Goal: Answer question/provide support: Share knowledge or assist other users

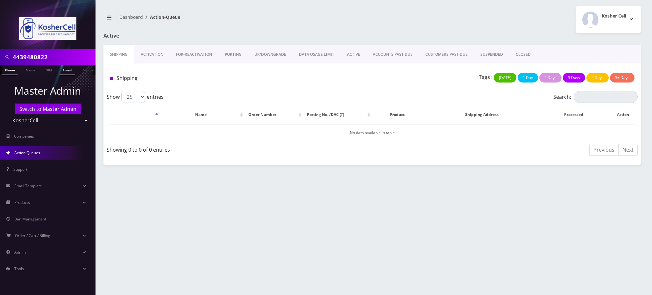
drag, startPoint x: 60, startPoint y: 58, endPoint x: 65, endPoint y: 66, distance: 9.8
click at [63, 54] on input "4439480822" at bounding box center [53, 57] width 81 height 12
click at [64, 108] on link "Switch to Master Admin" at bounding box center [48, 108] width 66 height 11
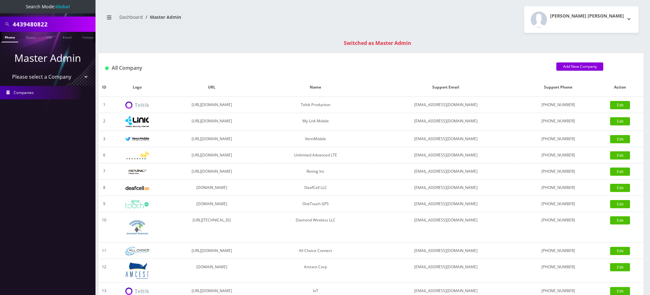
drag, startPoint x: 57, startPoint y: 24, endPoint x: 0, endPoint y: 22, distance: 57.0
click at [0, 22] on div "4439480822" at bounding box center [47, 24] width 95 height 15
paste input "13473741158"
drag, startPoint x: 16, startPoint y: 25, endPoint x: 0, endPoint y: 22, distance: 16.7
click at [0, 23] on div "13473741158" at bounding box center [47, 24] width 95 height 15
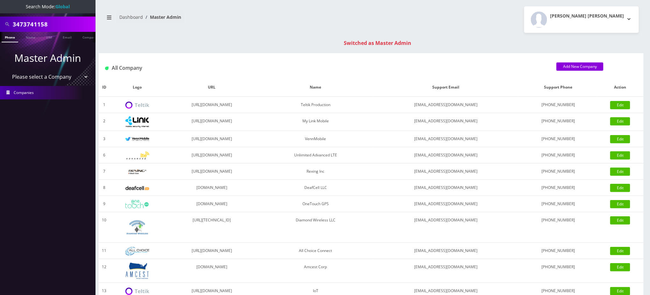
type input "3473741158"
click at [9, 38] on link "Phone" at bounding box center [10, 37] width 17 height 10
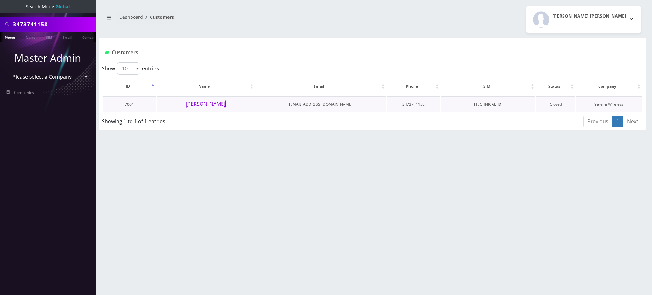
click at [200, 102] on button "Meyer Rosenbaum" at bounding box center [205, 104] width 40 height 8
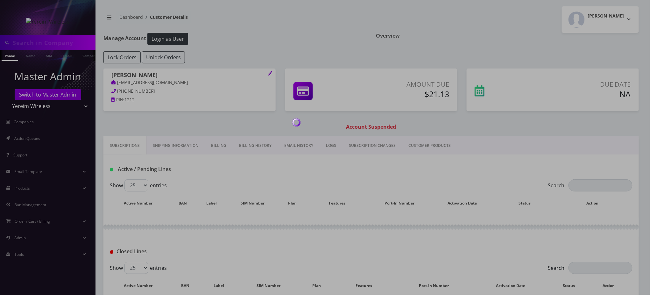
type input "3473741158"
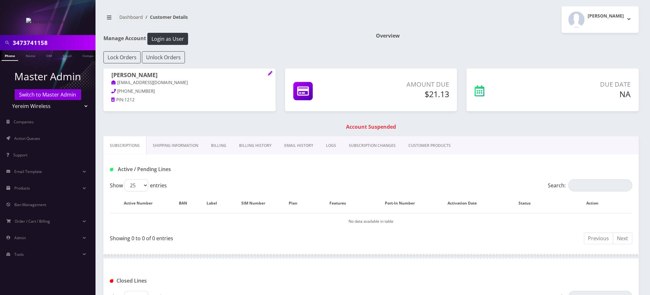
click at [204, 129] on h1 "Account Suspended" at bounding box center [371, 127] width 532 height 6
click at [129, 145] on link "Subscriptions" at bounding box center [124, 145] width 43 height 18
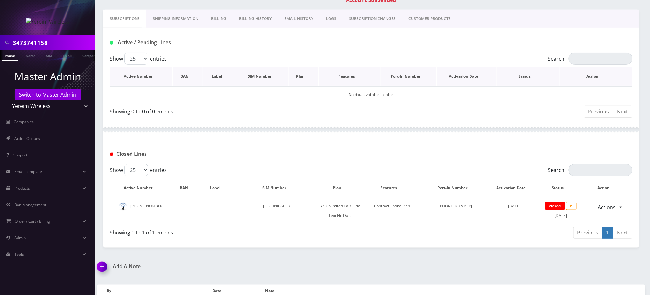
scroll to position [127, 0]
click at [401, 145] on div "Closed Lines" at bounding box center [370, 150] width 535 height 25
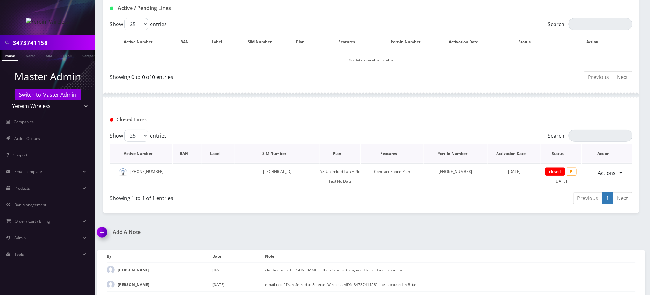
scroll to position [170, 0]
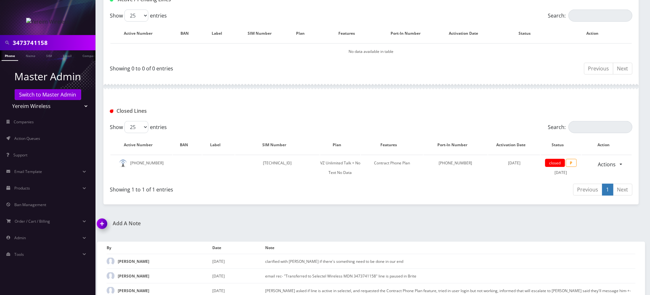
click at [345, 102] on div "Closed Lines" at bounding box center [370, 108] width 535 height 25
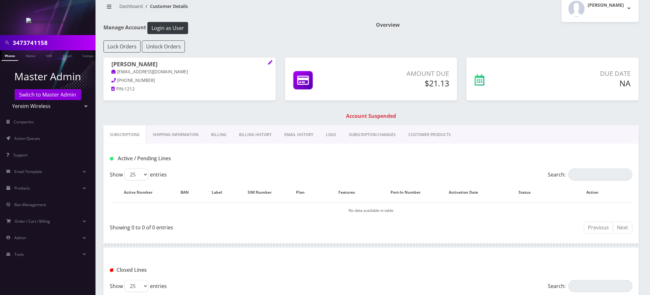
scroll to position [0, 0]
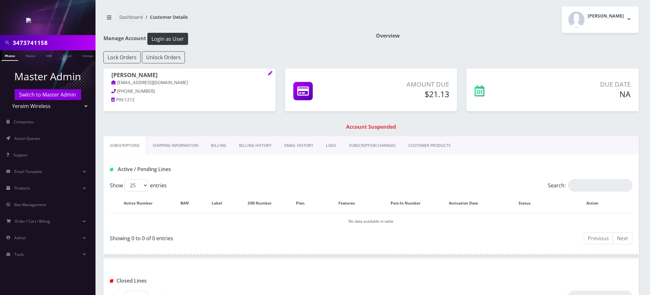
click at [476, 124] on h1 "Account Suspended" at bounding box center [371, 127] width 532 height 6
click at [159, 118] on div "[PERSON_NAME] [EMAIL_ADDRESS][DOMAIN_NAME] [PHONE_NUMBER] PIN: 1212 Amount Due …" at bounding box center [371, 102] width 545 height 68
drag, startPoint x: 52, startPoint y: 45, endPoint x: 2, endPoint y: 43, distance: 50.6
click at [2, 43] on div "3473741158" at bounding box center [48, 43] width 92 height 12
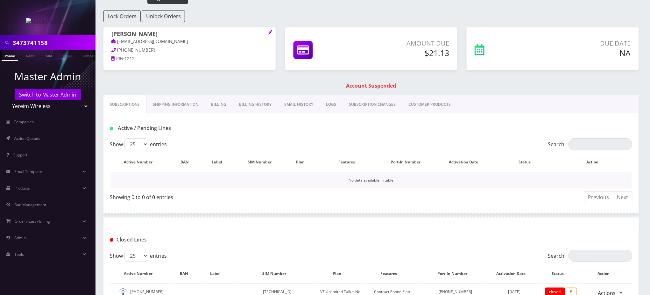
scroll to position [85, 0]
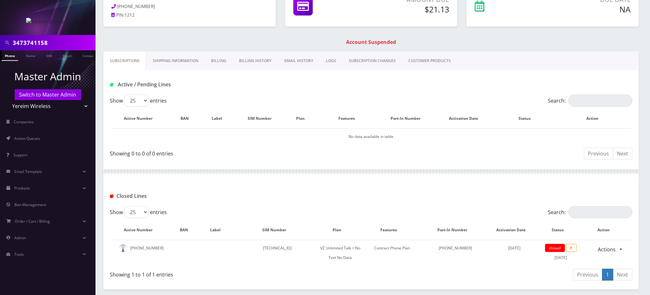
drag, startPoint x: 150, startPoint y: 35, endPoint x: 157, endPoint y: 41, distance: 9.7
click at [150, 36] on div "[PERSON_NAME] [EMAIL_ADDRESS][DOMAIN_NAME] [PHONE_NUMBER] PIN: 1212 Amount Due …" at bounding box center [371, 18] width 545 height 68
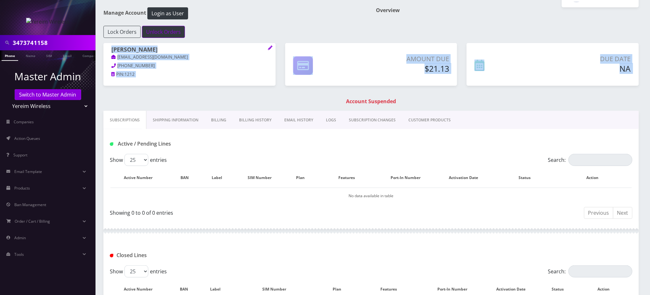
scroll to position [0, 0]
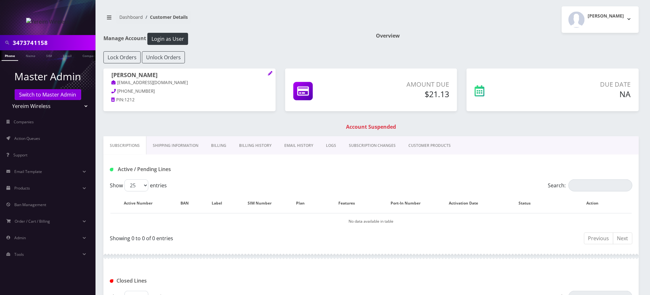
drag, startPoint x: 269, startPoint y: 24, endPoint x: 286, endPoint y: 50, distance: 30.9
click at [269, 24] on nav "Dashboard Customer Details" at bounding box center [234, 19] width 263 height 18
click at [569, 49] on div "Overview" at bounding box center [507, 42] width 272 height 18
